Goal: Task Accomplishment & Management: Use online tool/utility

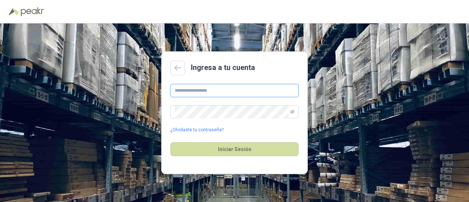
click at [175, 93] on input "text" at bounding box center [234, 90] width 128 height 13
type input "**********"
click at [228, 104] on div "**********" at bounding box center [234, 108] width 128 height 49
click at [294, 113] on icon "eye-invisible" at bounding box center [292, 111] width 4 height 4
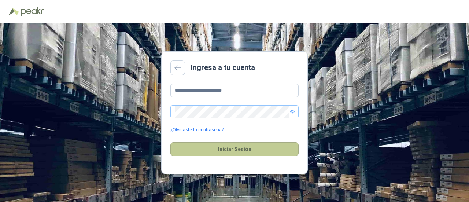
click at [247, 150] on button "Iniciar Sesión" at bounding box center [234, 149] width 128 height 14
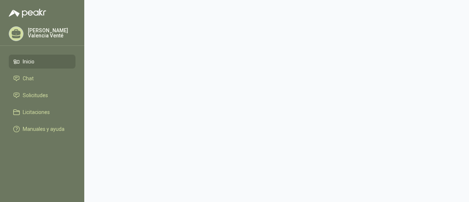
click at [27, 58] on span "Inicio" at bounding box center [29, 61] width 12 height 8
click at [51, 114] on li "Licitaciones" at bounding box center [42, 112] width 58 height 8
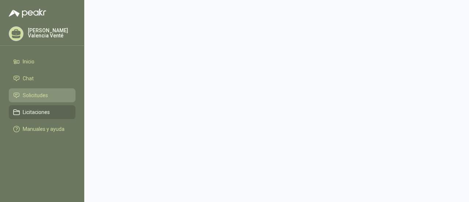
click at [48, 97] on li "Solicitudes" at bounding box center [42, 95] width 58 height 8
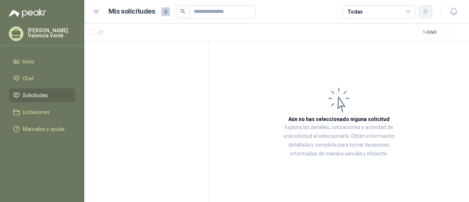
click at [430, 11] on button "button" at bounding box center [425, 11] width 13 height 13
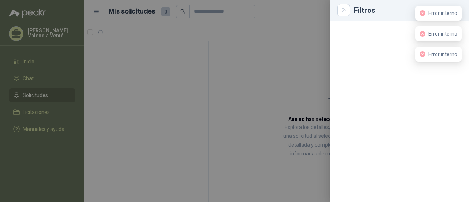
click at [286, 52] on div at bounding box center [234, 101] width 469 height 202
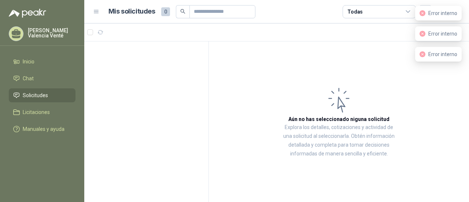
click at [94, 14] on icon at bounding box center [96, 11] width 7 height 7
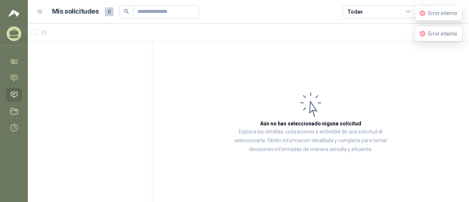
click at [382, 51] on article "Aún no has seleccionado niguna solicitud Explora los detalles, cotizaciones y a…" at bounding box center [310, 121] width 316 height 161
click at [424, 14] on icon "close-circle" at bounding box center [422, 13] width 6 height 6
click at [424, 15] on icon "close-circle" at bounding box center [422, 13] width 6 height 6
click at [321, 55] on article "Aún no has seleccionado niguna solicitud Explora los detalles, cotizaciones y a…" at bounding box center [310, 121] width 316 height 161
click at [421, 13] on icon "close-circle" at bounding box center [422, 13] width 6 height 6
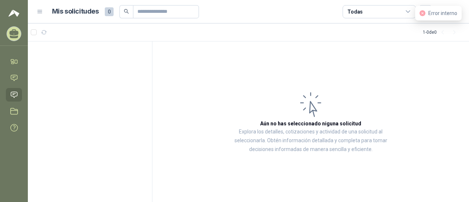
click at [324, 36] on article "1 - 0 de 0" at bounding box center [248, 32] width 441 height 18
drag, startPoint x: 189, startPoint y: 82, endPoint x: 189, endPoint y: 88, distance: 5.9
click at [190, 82] on article "Aún no has seleccionado niguna solicitud Explora los detalles, cotizaciones y a…" at bounding box center [310, 121] width 316 height 161
click at [436, 12] on span "Error interno" at bounding box center [442, 13] width 29 height 6
click at [424, 7] on div "Error interno" at bounding box center [438, 13] width 47 height 15
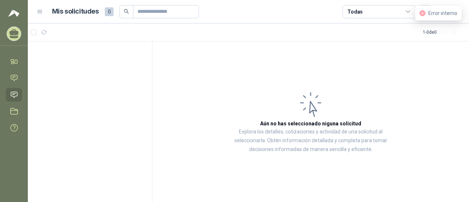
click at [419, 14] on div "Error interno" at bounding box center [438, 13] width 47 height 15
click at [426, 12] on div "Error interno" at bounding box center [438, 13] width 38 height 8
click at [423, 13] on icon "close-circle" at bounding box center [422, 13] width 6 height 6
click at [406, 9] on icon at bounding box center [408, 11] width 7 height 7
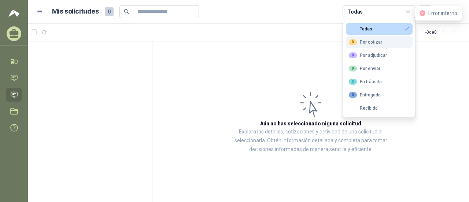
click at [377, 40] on div "0 Por cotizar" at bounding box center [365, 42] width 33 height 6
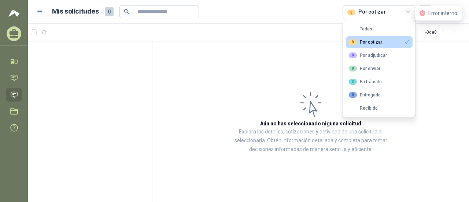
click at [408, 8] on icon at bounding box center [408, 11] width 7 height 7
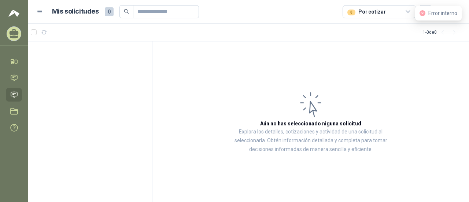
click at [37, 9] on icon at bounding box center [40, 11] width 7 height 7
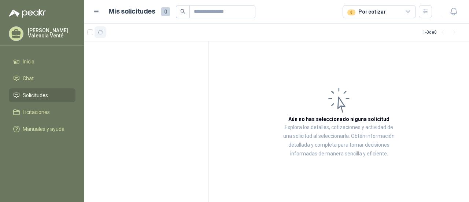
click at [95, 33] on div at bounding box center [96, 32] width 19 height 12
click at [101, 35] on icon "button" at bounding box center [100, 32] width 6 height 6
click at [121, 136] on div at bounding box center [146, 121] width 125 height 161
click at [19, 34] on icon at bounding box center [16, 32] width 9 height 6
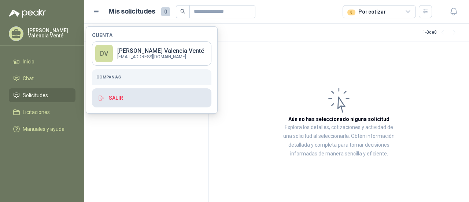
click at [120, 100] on button "Salir" at bounding box center [151, 97] width 119 height 19
